Goal: Task Accomplishment & Management: Use online tool/utility

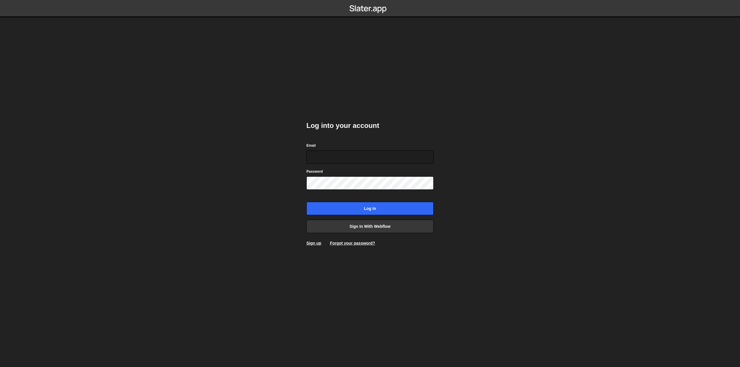
click at [368, 127] on h2 "Log into your account" at bounding box center [369, 125] width 127 height 9
drag, startPoint x: 297, startPoint y: 126, endPoint x: 418, endPoint y: 121, distance: 120.6
click at [415, 122] on body "Log into your account Email Password Log in Sign in with Webflow Sign up Forgot…" at bounding box center [370, 183] width 740 height 367
click at [418, 121] on div "Log into your account Email Password Log in Sign in with Webflow Sign up Forgot…" at bounding box center [369, 183] width 127 height 142
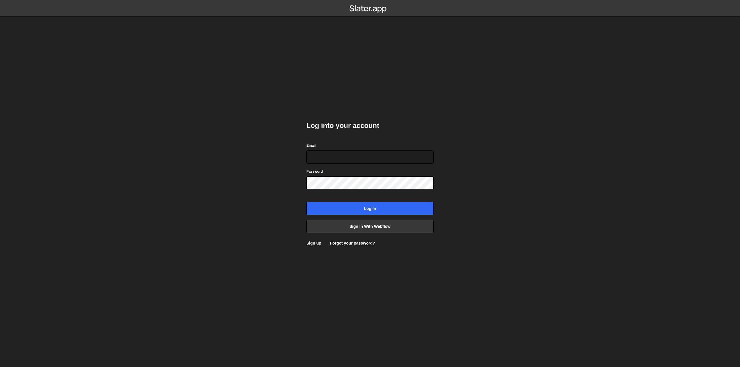
click at [418, 121] on div "Log into your account Email Password Log in Sign in with Webflow Sign up Forgot…" at bounding box center [369, 183] width 127 height 142
click at [484, 112] on body "Log into your account Email Password Log in Sign in with Webflow Sign up Forgot…" at bounding box center [370, 183] width 740 height 367
click at [338, 155] on input "Email" at bounding box center [369, 157] width 127 height 13
type input "nathan@goodcraft.us"
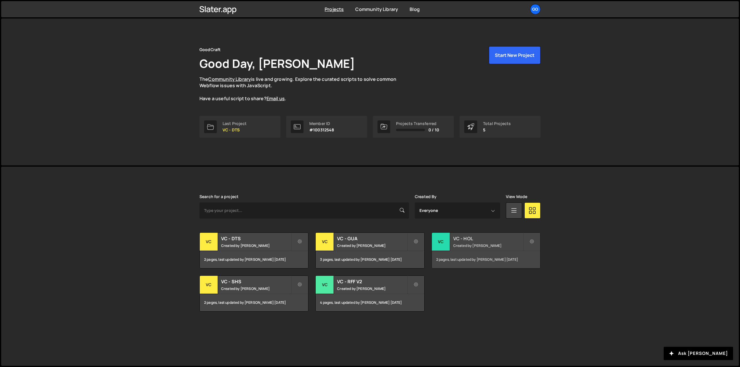
click at [480, 243] on small "Created by Nathan Anderson" at bounding box center [488, 245] width 70 height 5
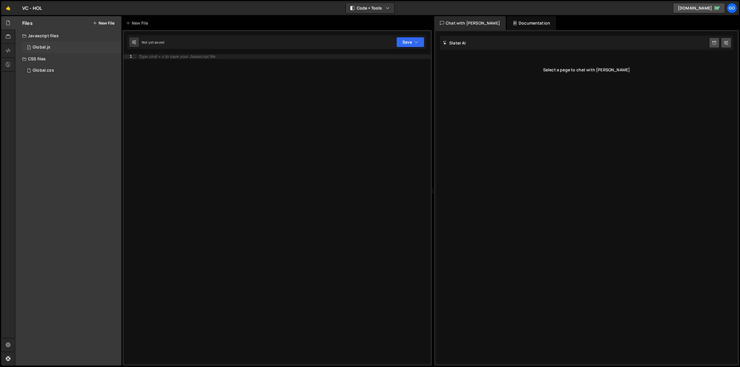
click at [51, 51] on div "1 Global.js 0" at bounding box center [71, 48] width 99 height 12
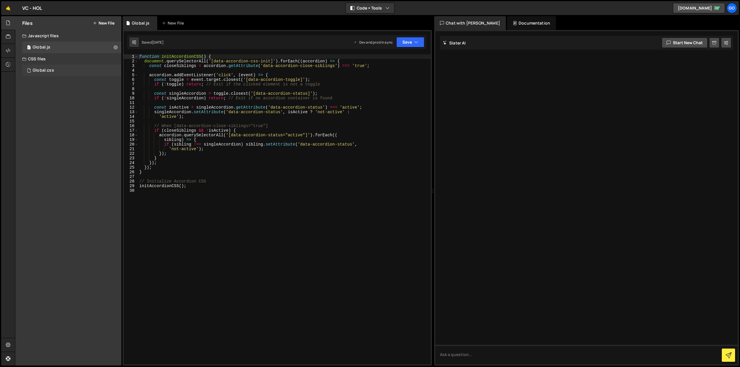
click at [58, 69] on div "Global.css 0" at bounding box center [71, 71] width 99 height 12
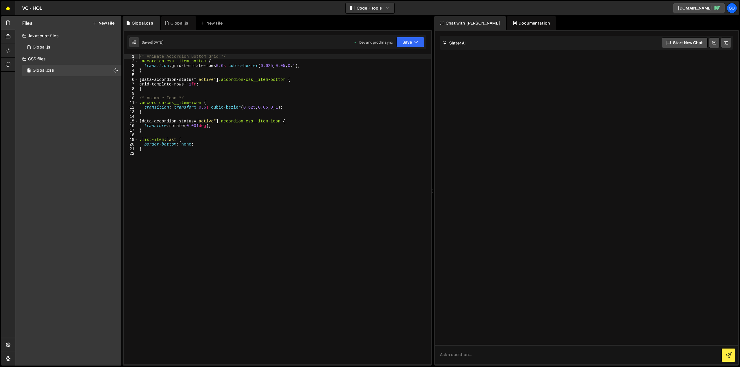
click at [8, 8] on link "🤙" at bounding box center [8, 8] width 14 height 14
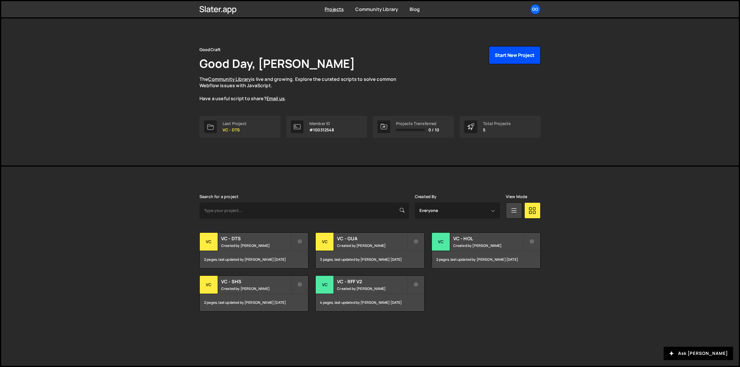
click at [513, 54] on button "Start New Project" at bounding box center [515, 55] width 52 height 18
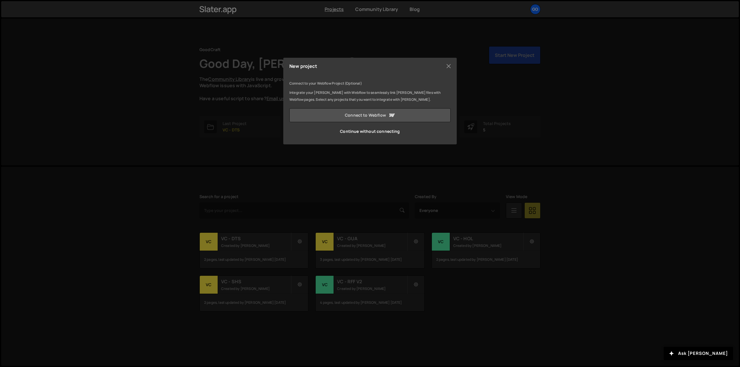
click at [367, 119] on link "Connect to Webflow" at bounding box center [369, 115] width 161 height 14
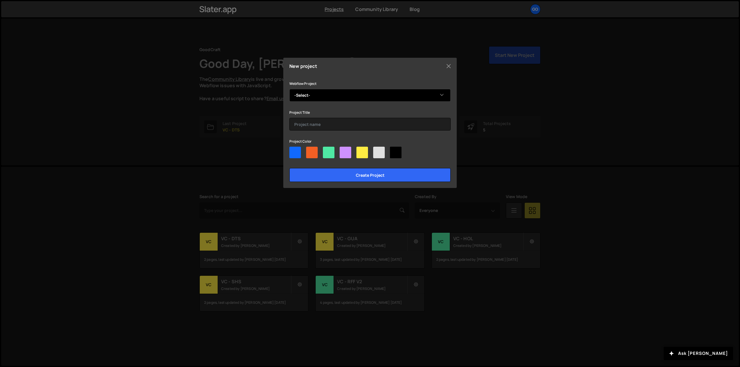
click at [331, 95] on select "-Select- HOL - Homes of Love 2.0" at bounding box center [369, 95] width 161 height 13
select select "68d952dcbed329135a0d9c5f"
click at [289, 89] on select "-Select- HOL - Homes of Love 2.0" at bounding box center [369, 95] width 161 height 13
click at [324, 122] on input "text" at bounding box center [369, 124] width 161 height 13
type input "VC - HOL V2"
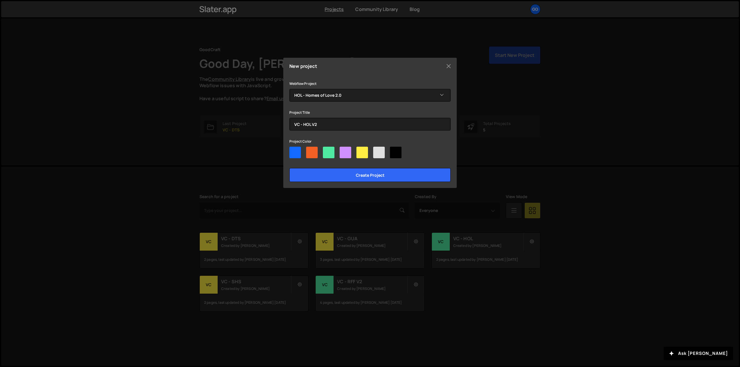
click at [330, 151] on div at bounding box center [329, 153] width 12 height 12
click at [327, 151] on input"] "radio" at bounding box center [325, 149] width 4 height 4
radio input"] "true"
click at [297, 152] on div at bounding box center [295, 153] width 12 height 12
click at [293, 151] on input"] "radio" at bounding box center [291, 149] width 4 height 4
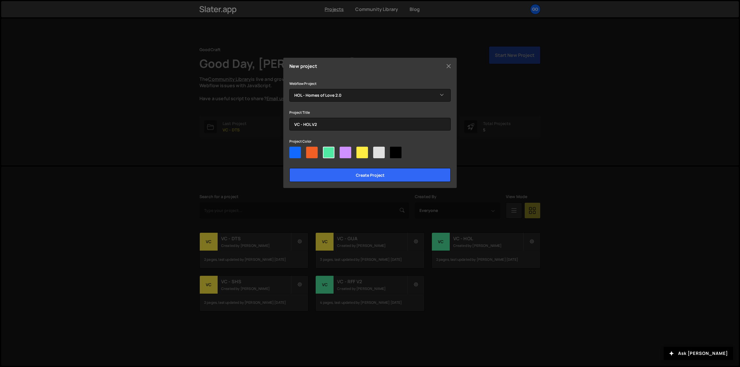
radio input"] "true"
click at [365, 152] on div at bounding box center [362, 153] width 12 height 12
click at [360, 151] on input"] "radio" at bounding box center [358, 149] width 4 height 4
radio input"] "true"
click at [363, 176] on input "Create project" at bounding box center [369, 175] width 161 height 14
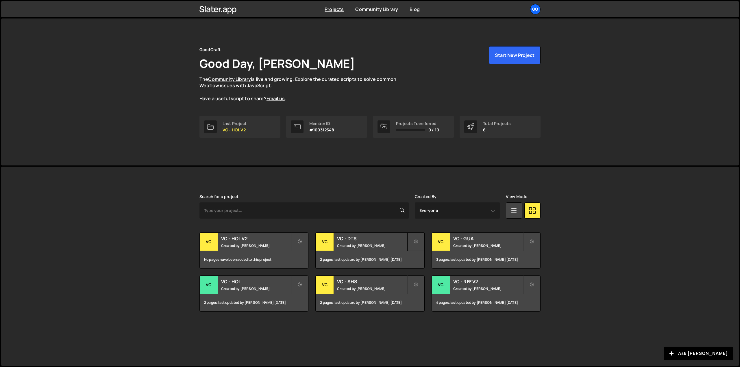
click at [416, 241] on icon at bounding box center [416, 242] width 4 height 6
click at [422, 262] on link "Edit Project" at bounding box center [441, 265] width 69 height 9
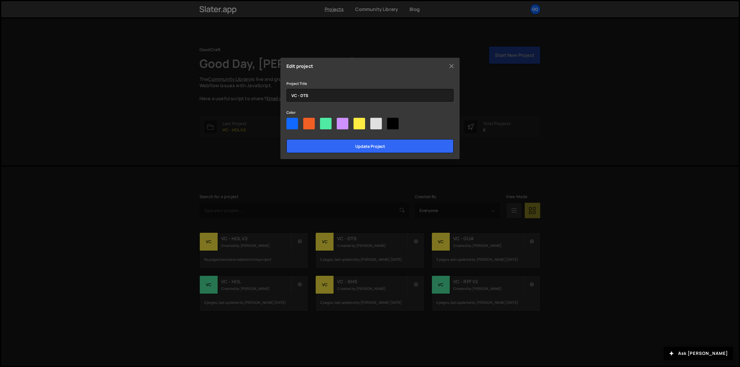
click at [328, 124] on div at bounding box center [326, 124] width 12 height 12
click at [324, 122] on input"] "radio" at bounding box center [322, 120] width 4 height 4
radio input"] "true"
click at [343, 148] on input "Update project" at bounding box center [369, 146] width 167 height 14
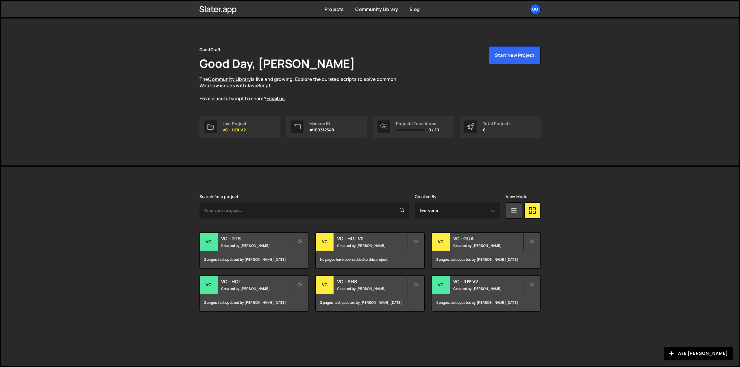
click at [532, 238] on button at bounding box center [531, 242] width 17 height 18
click at [536, 265] on link "Edit Project" at bounding box center [557, 265] width 69 height 9
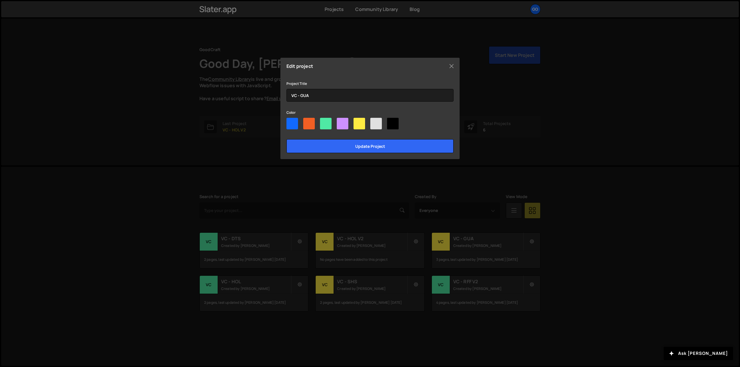
click at [325, 122] on div at bounding box center [326, 124] width 12 height 12
click at [324, 122] on input"] "radio" at bounding box center [322, 120] width 4 height 4
radio input"] "true"
click at [338, 146] on input "Update project" at bounding box center [369, 146] width 167 height 14
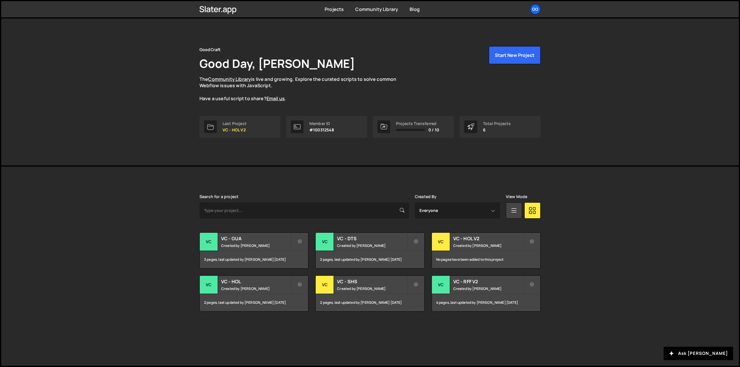
click at [595, 234] on div "[PERSON_NAME] is designed for desktop use. Please use a larger screen to access…" at bounding box center [369, 266] width 737 height 199
click at [487, 244] on small "Created by Nathan Anderson" at bounding box center [488, 245] width 70 height 5
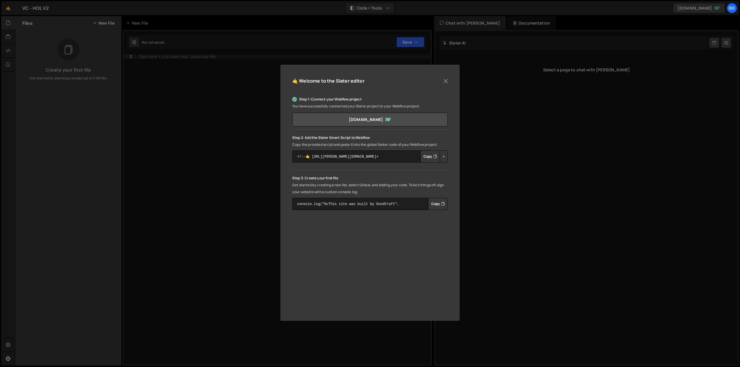
click at [432, 155] on button "Copy" at bounding box center [430, 157] width 20 height 12
click at [471, 125] on div "🤙 Welcome to the [PERSON_NAME] editor Step 1: Connect your Webflow project You …" at bounding box center [370, 183] width 740 height 367
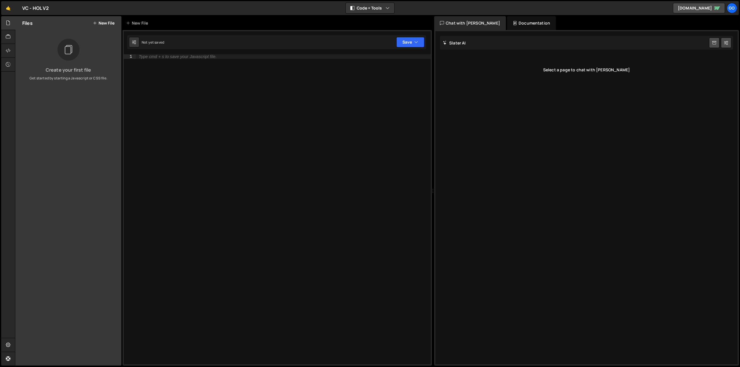
click at [237, 105] on div "Type cmd + s to save your Javascript file." at bounding box center [283, 214] width 295 height 320
click at [155, 111] on div "Type cmd + s to save your Javascript file." at bounding box center [283, 214] width 295 height 320
